Goal: Task Accomplishment & Management: Manage account settings

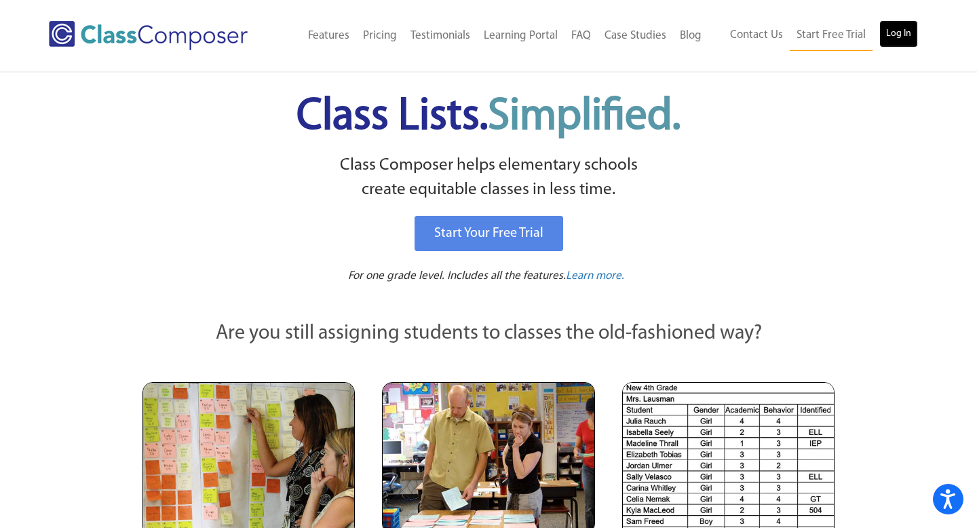
click at [897, 41] on link "Log In" at bounding box center [899, 33] width 39 height 27
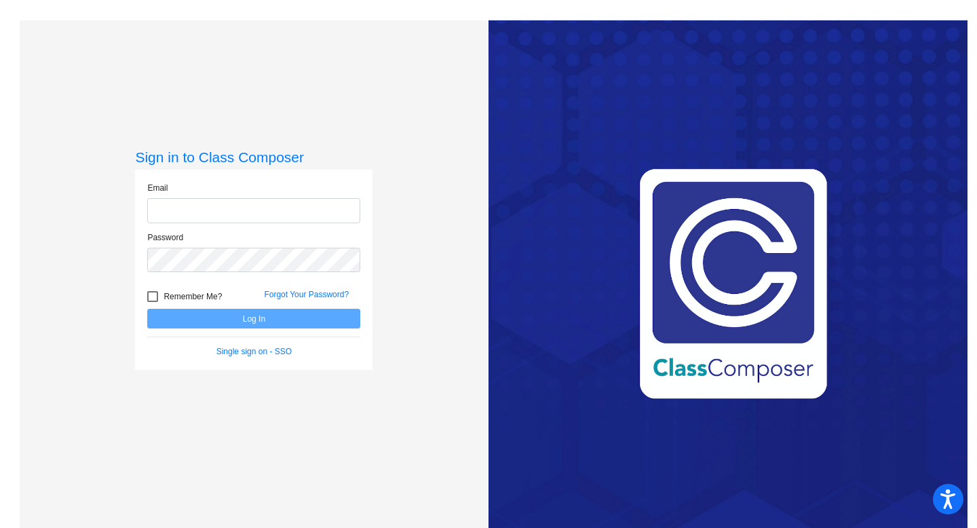
click at [308, 204] on input "email" at bounding box center [253, 210] width 213 height 25
type input "[EMAIL_ADDRESS][DOMAIN_NAME]"
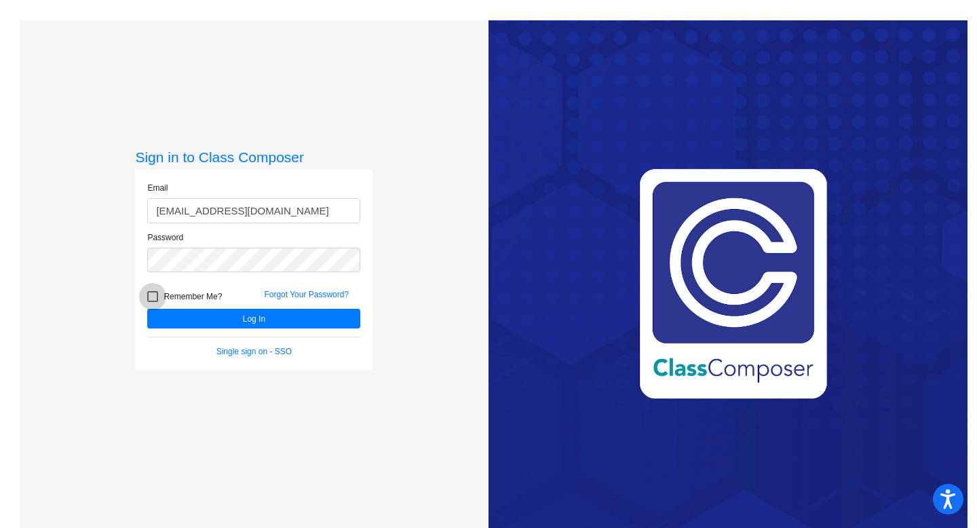
click at [151, 297] on div at bounding box center [152, 296] width 11 height 11
click at [152, 302] on input "Remember Me?" at bounding box center [152, 302] width 1 height 1
checkbox input "true"
click at [193, 307] on div "Remember Me?" at bounding box center [195, 298] width 117 height 20
click at [195, 318] on button "Log In" at bounding box center [253, 319] width 213 height 20
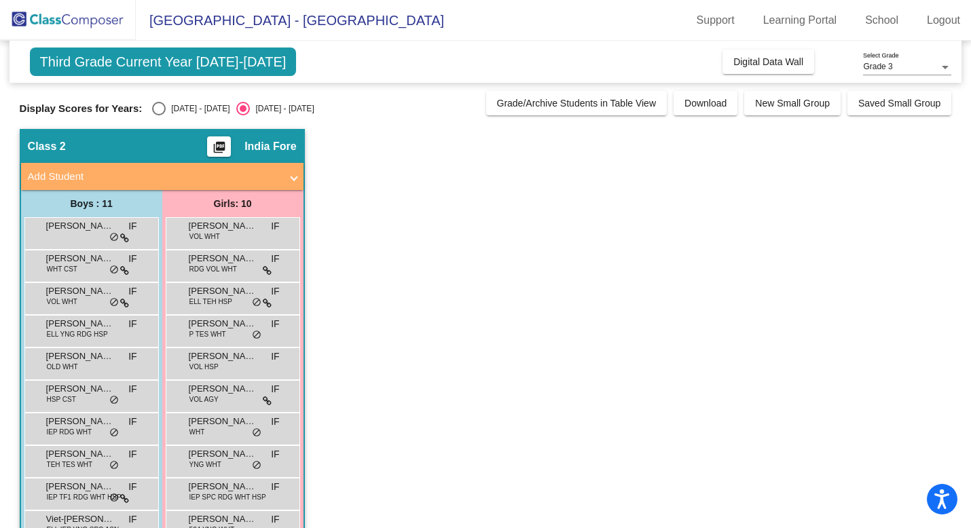
click at [159, 109] on div "Select an option" at bounding box center [159, 109] width 14 height 14
click at [159, 115] on input "2024 - 2025" at bounding box center [158, 115] width 1 height 1
radio input "true"
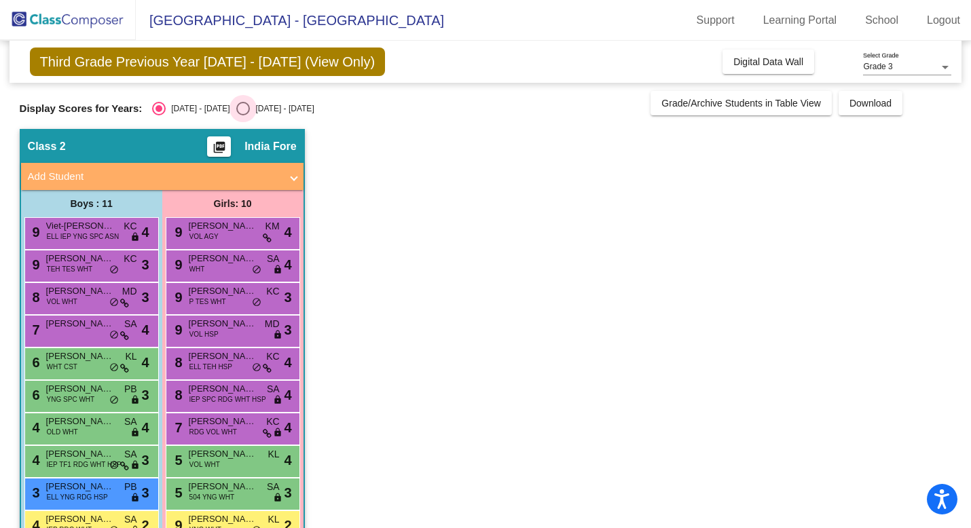
click at [236, 111] on div "Select an option" at bounding box center [243, 109] width 14 height 14
click at [242, 115] on input "2025 - 2026" at bounding box center [242, 115] width 1 height 1
radio input "true"
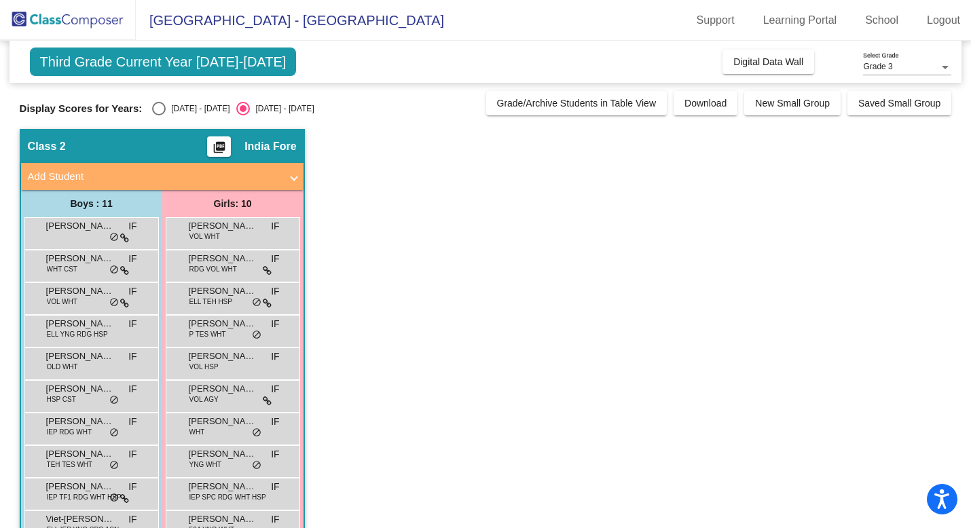
click at [153, 107] on div "Select an option" at bounding box center [159, 109] width 14 height 14
click at [158, 115] on input "2024 - 2025" at bounding box center [158, 115] width 1 height 1
radio input "true"
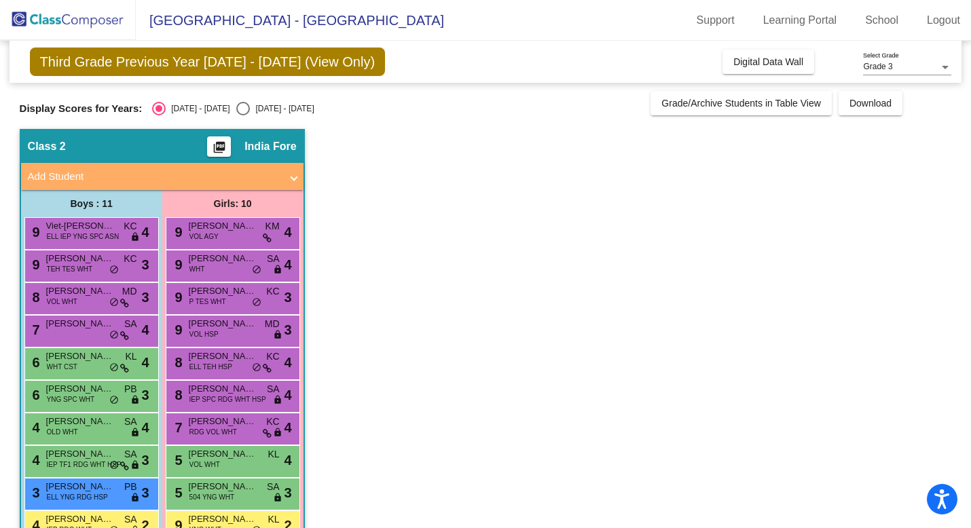
click at [195, 62] on span "Third Grade Previous Year 2024 - 2025 (View Only)" at bounding box center [208, 62] width 356 height 29
click at [318, 73] on span "Third Grade Previous Year 2024 - 2025 (View Only)" at bounding box center [208, 62] width 356 height 29
click at [312, 67] on span "Third Grade Previous Year 2024 - 2025 (View Only)" at bounding box center [208, 62] width 356 height 29
click at [933, 67] on div "Grade 3" at bounding box center [901, 67] width 76 height 10
click at [933, 67] on span "Grade 3" at bounding box center [907, 67] width 88 height 24
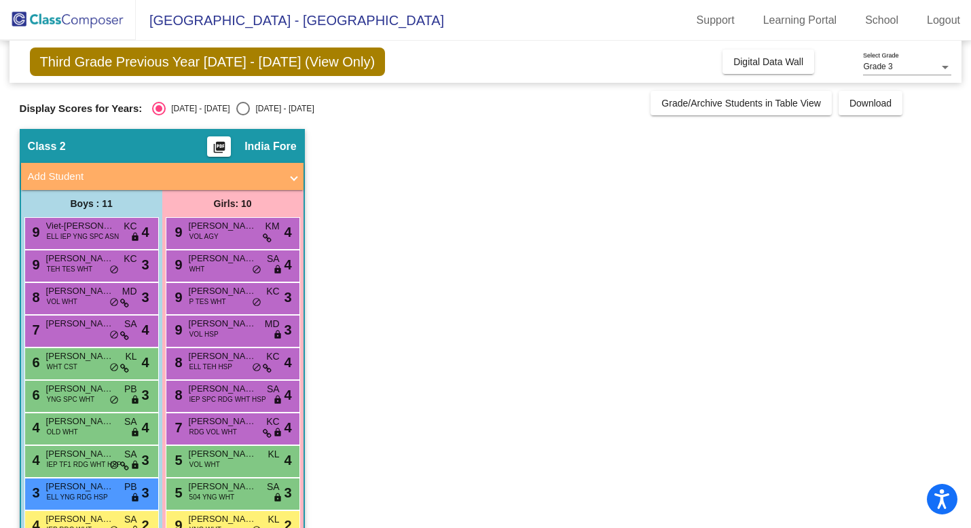
click at [267, 65] on span "Third Grade Previous Year 2024 - 2025 (View Only)" at bounding box center [208, 62] width 356 height 29
click at [126, 62] on span "Third Grade Previous Year 2024 - 2025 (View Only)" at bounding box center [208, 62] width 356 height 29
